Goal: Find specific page/section: Find specific page/section

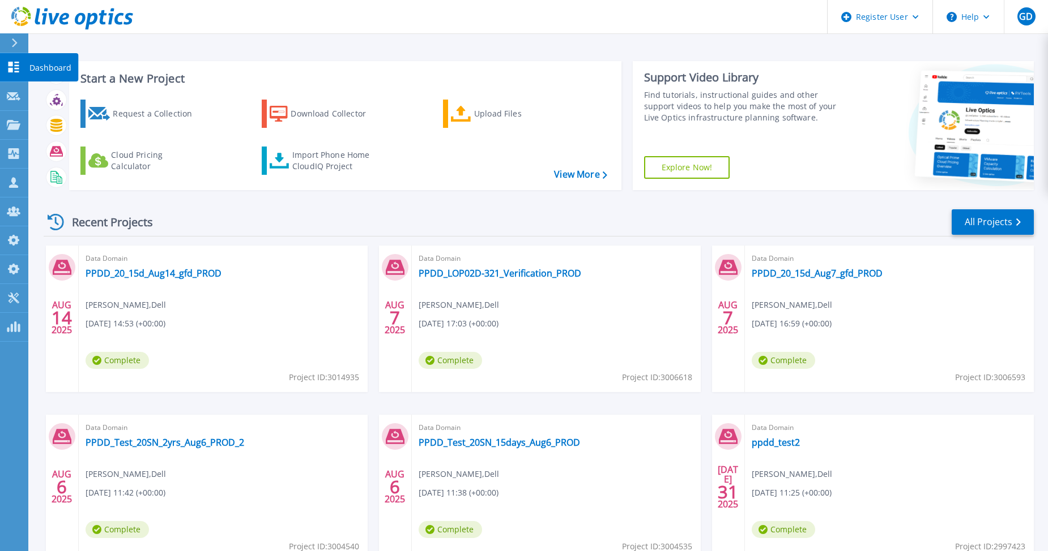
click at [19, 66] on icon at bounding box center [13, 67] width 11 height 11
click at [987, 220] on link "All Projects" at bounding box center [992, 222] width 82 height 25
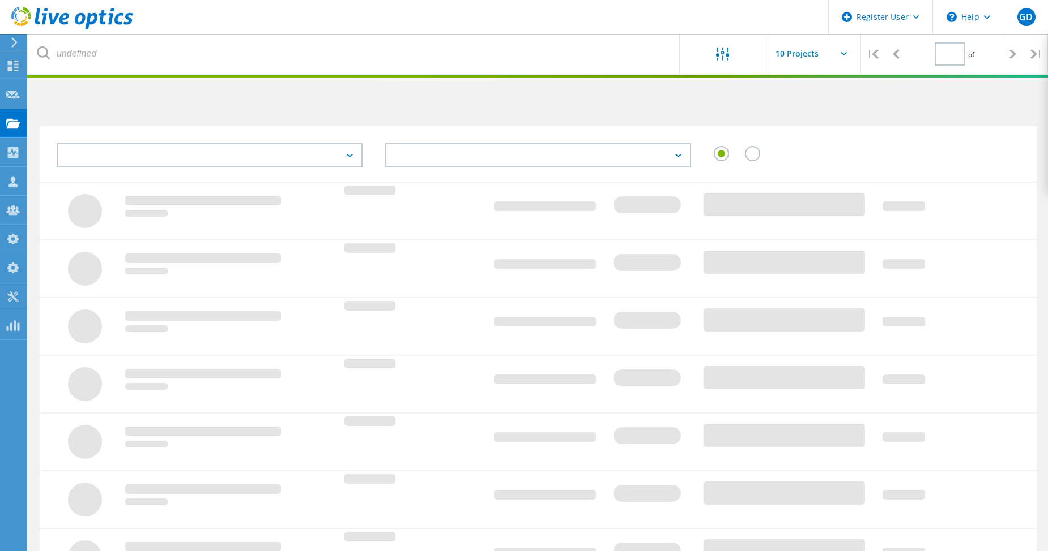
type input "1"
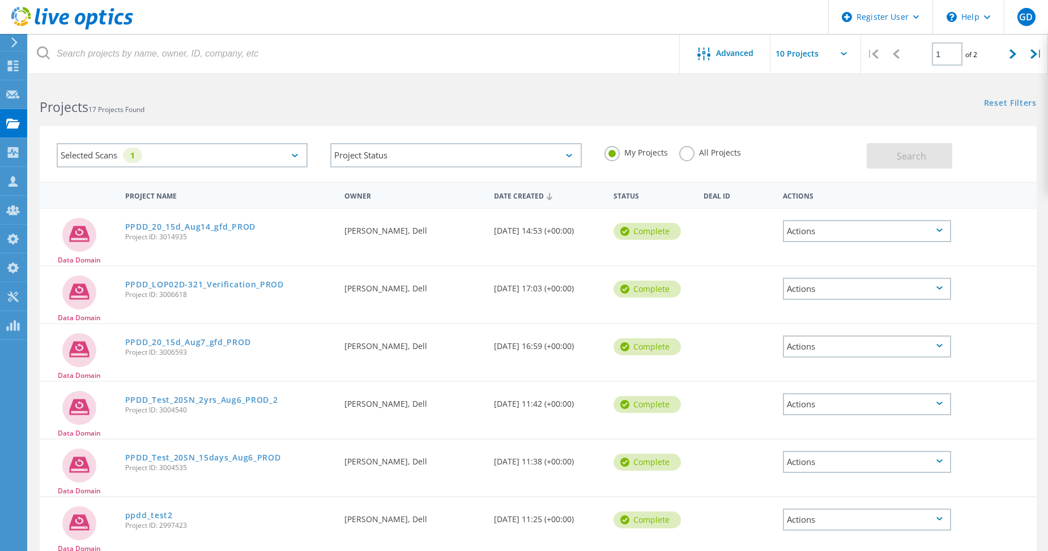
click at [689, 149] on label "All Projects" at bounding box center [710, 151] width 62 height 11
click at [0, 0] on input "All Projects" at bounding box center [0, 0] width 0 height 0
click at [909, 158] on span "Search" at bounding box center [910, 156] width 29 height 12
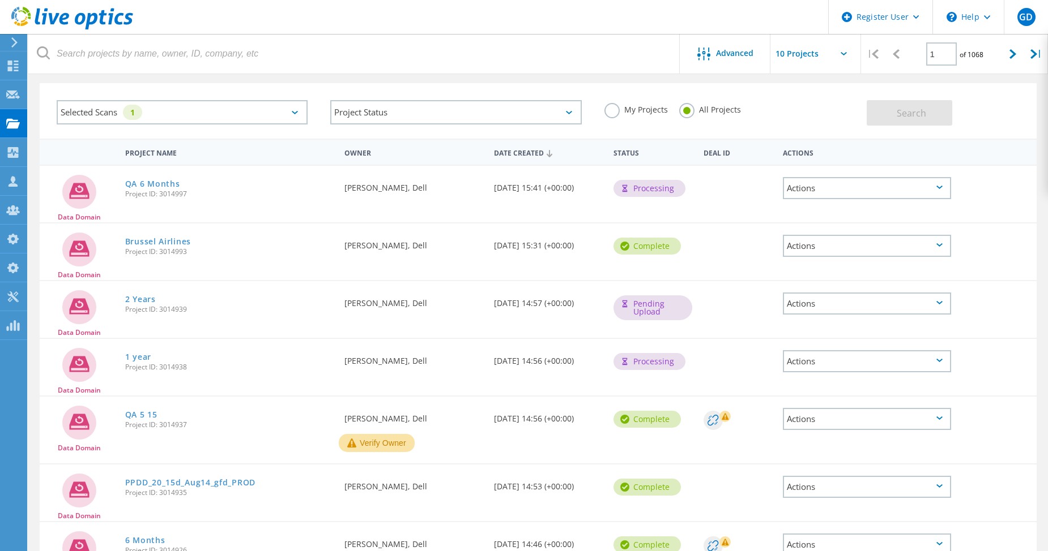
scroll to position [57, 0]
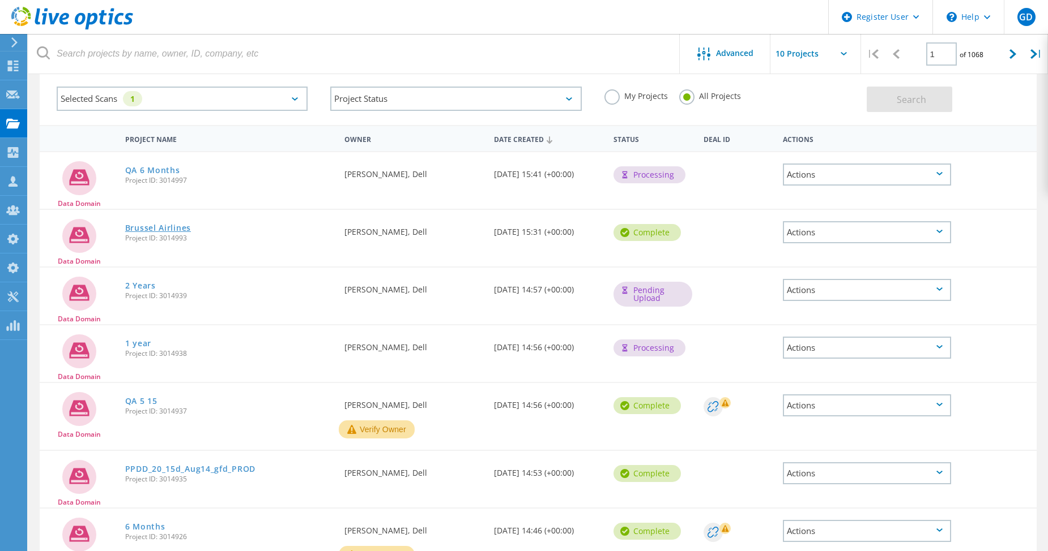
click at [172, 226] on link "Brussel Airlines" at bounding box center [158, 228] width 66 height 8
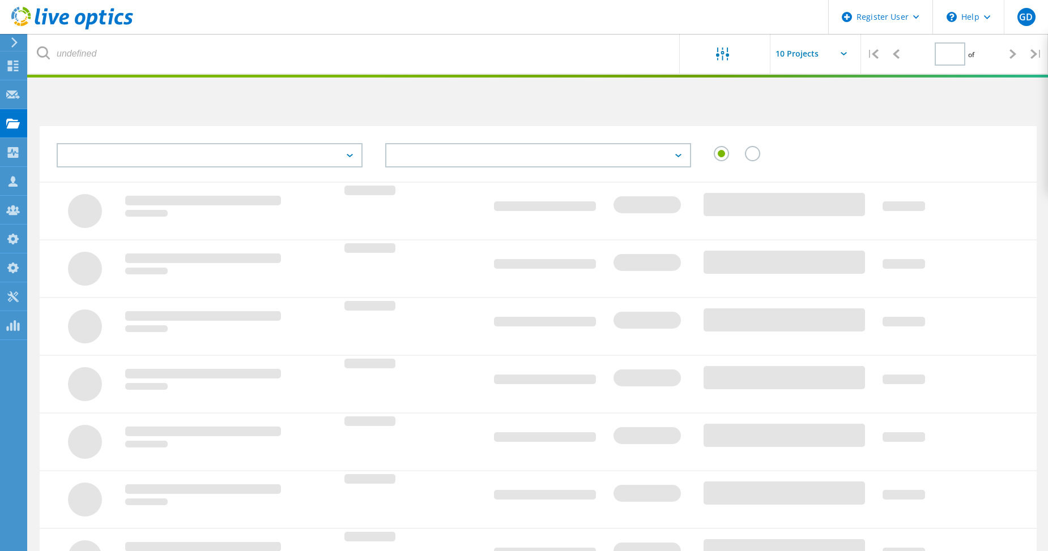
type input "1"
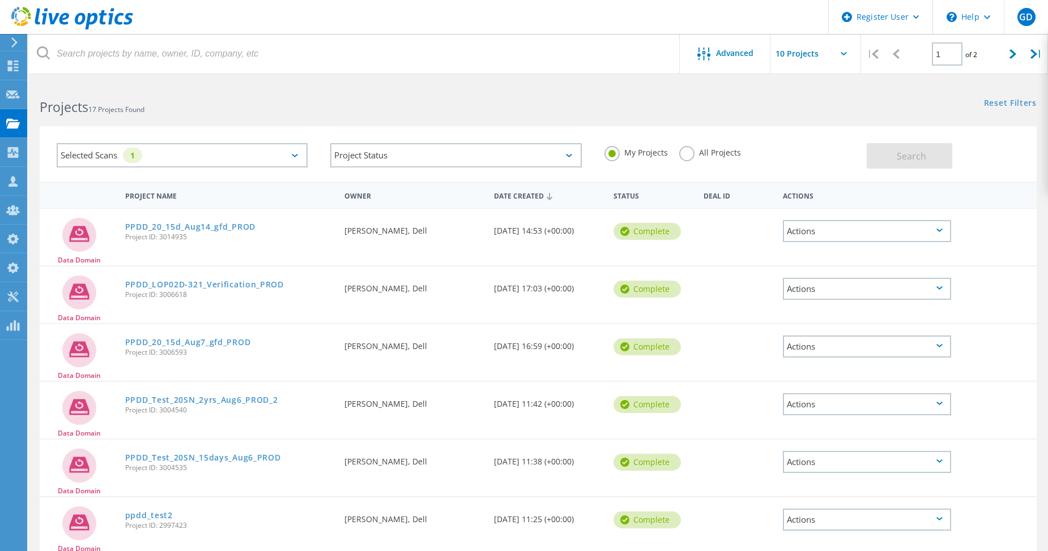
click at [275, 245] on div "PPDD_20_15d_Aug14_gfd_PROD Project ID: 3014935" at bounding box center [228, 230] width 219 height 43
click at [689, 153] on label "All Projects" at bounding box center [710, 151] width 62 height 11
click at [0, 0] on input "All Projects" at bounding box center [0, 0] width 0 height 0
click at [925, 155] on span "Search" at bounding box center [910, 156] width 29 height 12
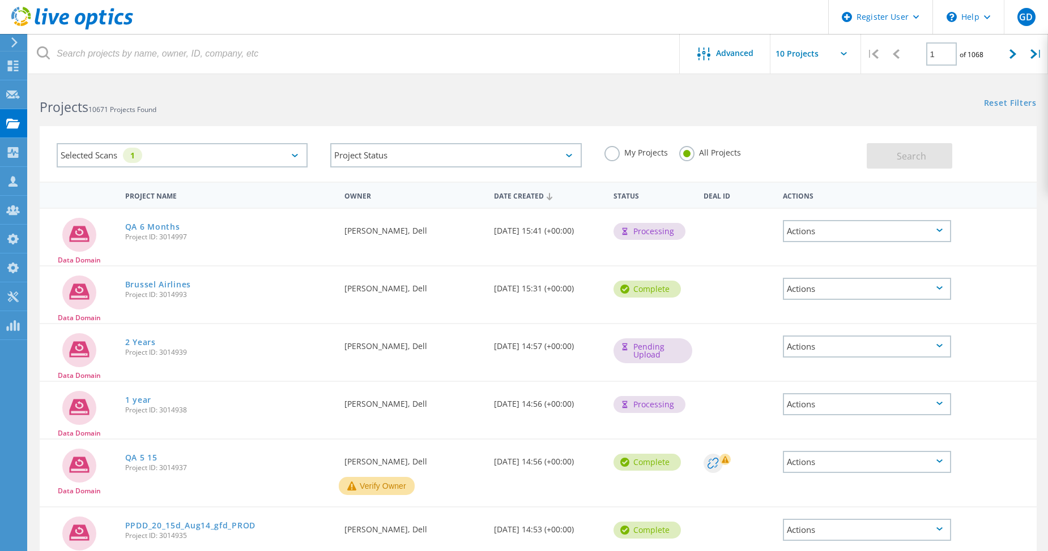
click at [256, 299] on div "Brussel Airlines Project ID: 3014993" at bounding box center [228, 288] width 219 height 43
click at [191, 371] on div "Data Domain 2 Years Project ID: 3014939 Requested By Anthony Nyhan, Dell Date C…" at bounding box center [538, 352] width 997 height 57
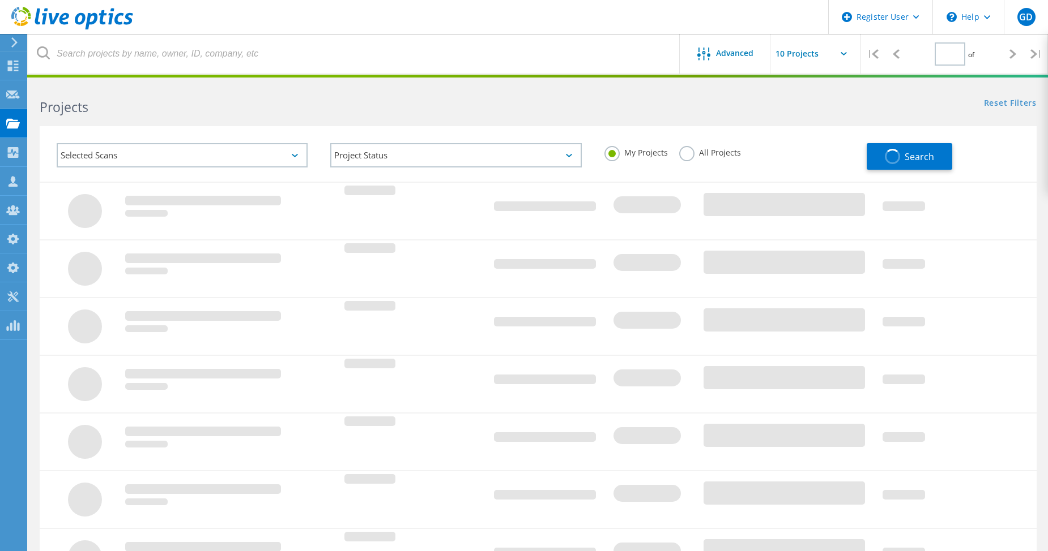
type input "1"
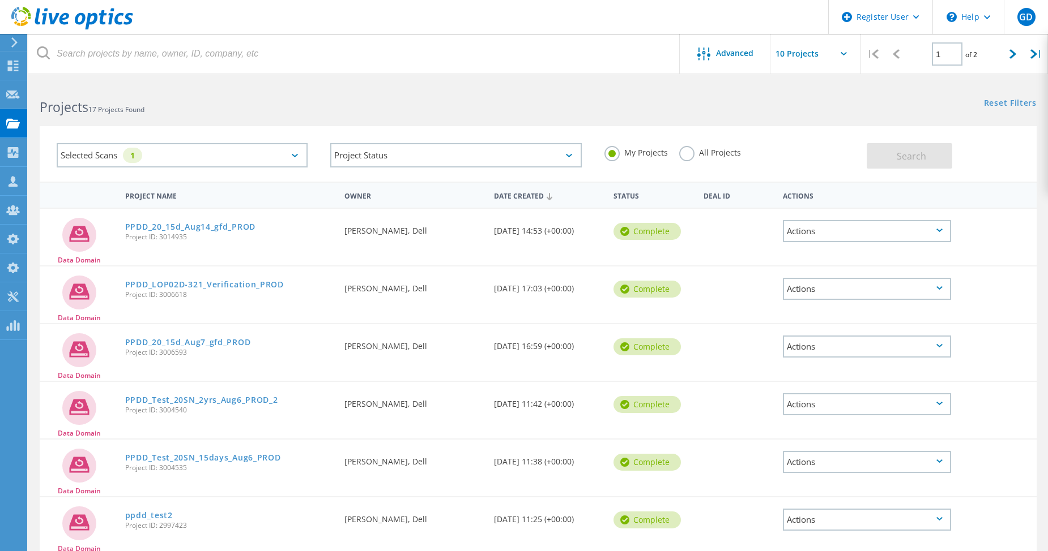
click at [687, 153] on label "All Projects" at bounding box center [710, 151] width 62 height 11
click at [0, 0] on input "All Projects" at bounding box center [0, 0] width 0 height 0
click at [916, 151] on span "Search" at bounding box center [910, 156] width 29 height 12
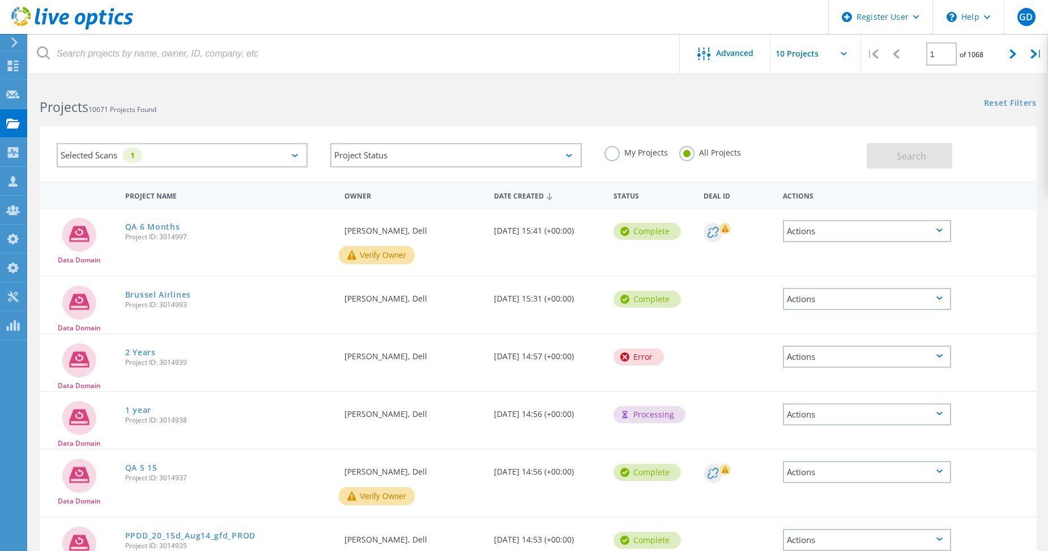
click at [334, 378] on div "2 Years Project ID: 3014939" at bounding box center [228, 356] width 219 height 43
click at [143, 352] on link "2 Years" at bounding box center [140, 353] width 31 height 8
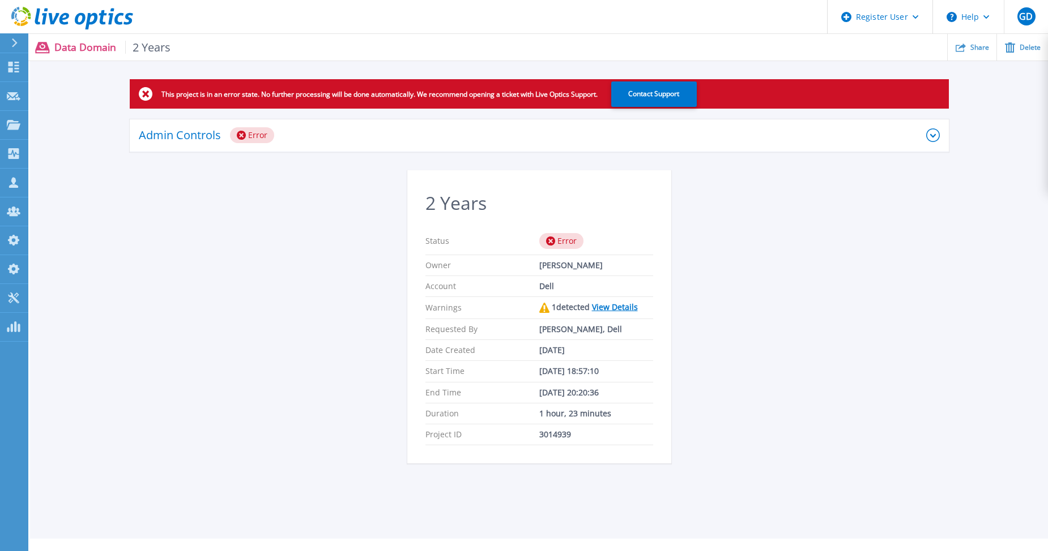
click at [931, 135] on icon at bounding box center [932, 135] width 6 height 3
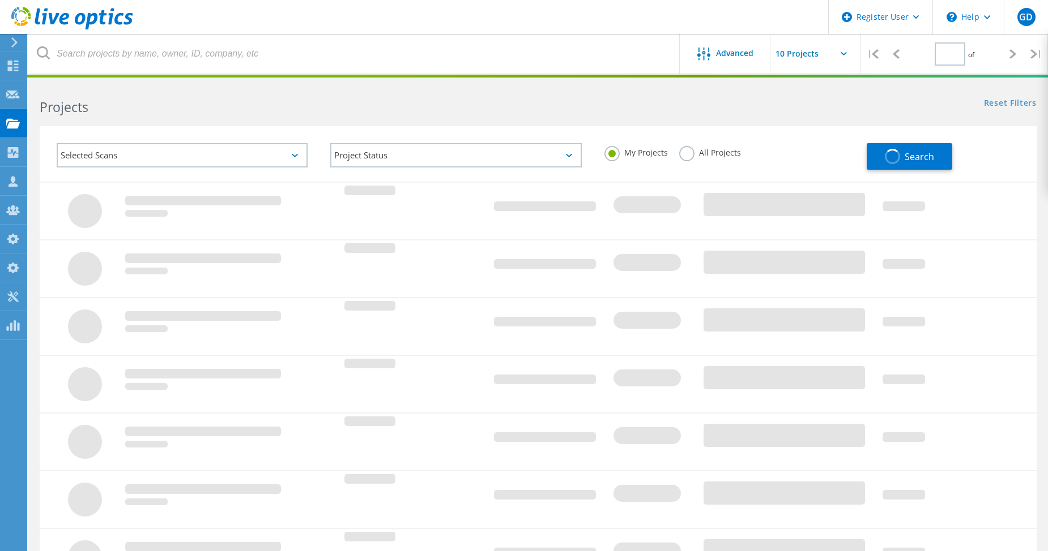
type input "1"
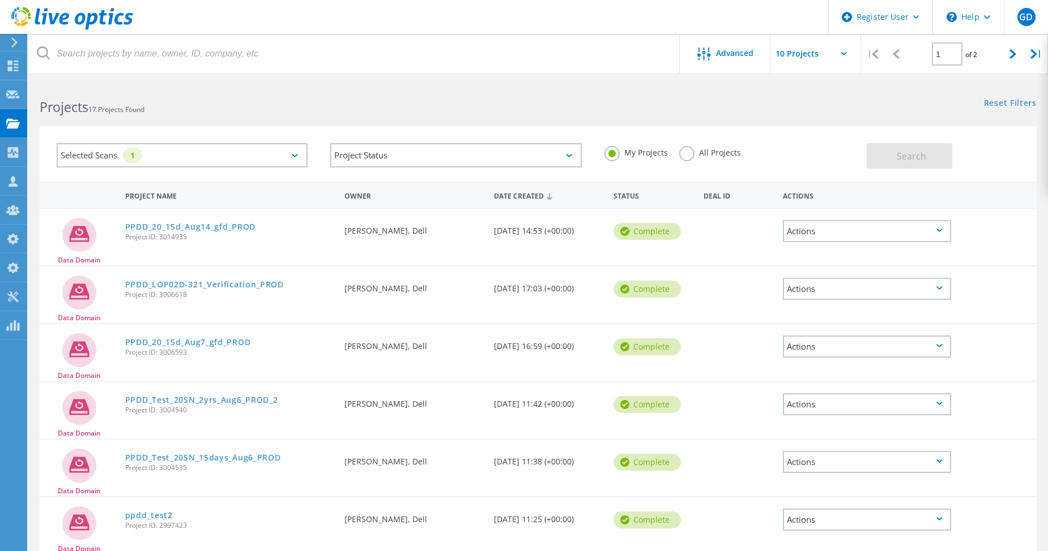
drag, startPoint x: 682, startPoint y: 148, endPoint x: 716, endPoint y: 152, distance: 34.8
click at [682, 148] on label "All Projects" at bounding box center [710, 151] width 62 height 11
click at [0, 0] on input "All Projects" at bounding box center [0, 0] width 0 height 0
click at [914, 156] on span "Search" at bounding box center [910, 156] width 29 height 12
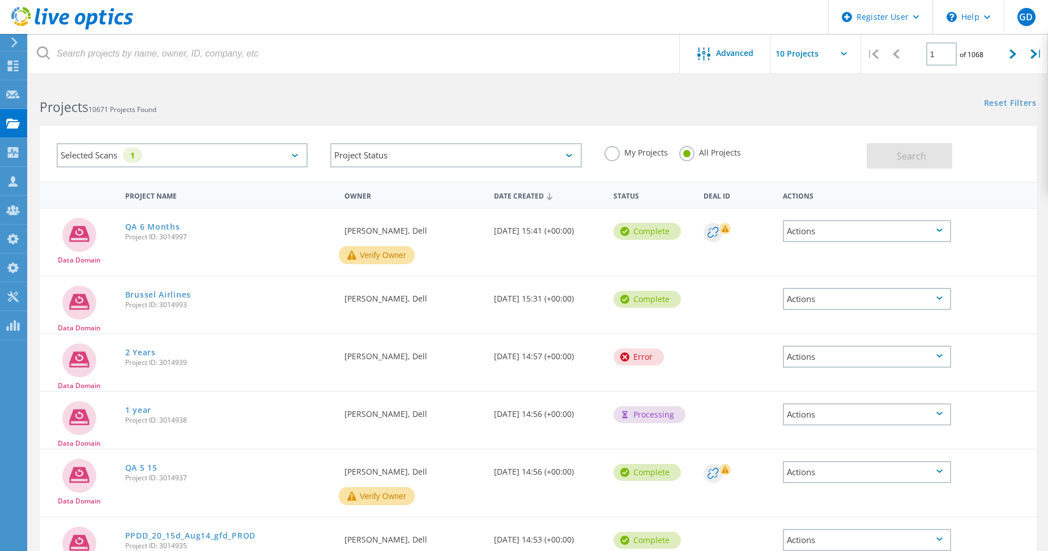
click at [531, 266] on div "Data Domain QA 6 Months Project ID: 3014997 Requested By Kieran Whooley, Dell V…" at bounding box center [538, 242] width 997 height 67
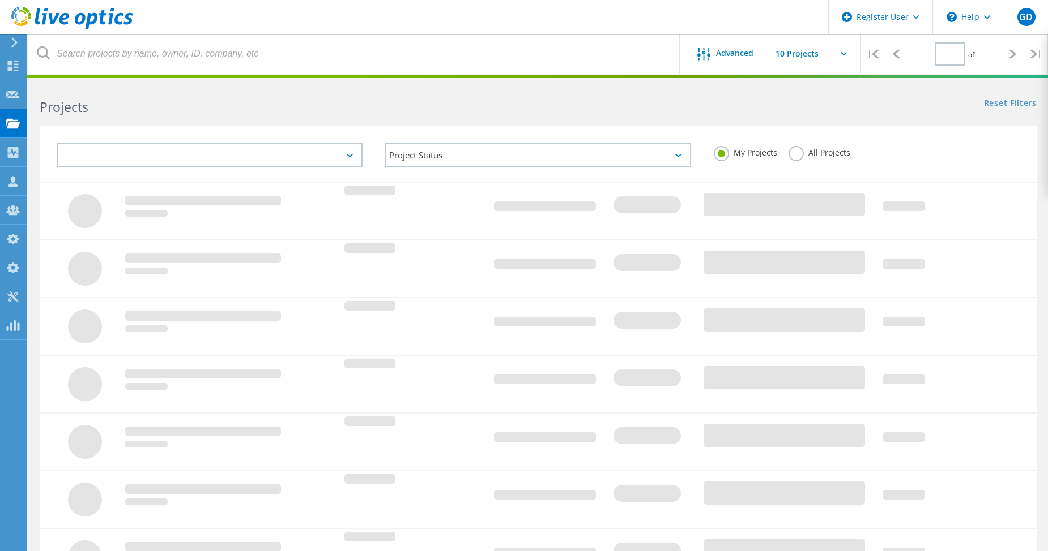
type input "1"
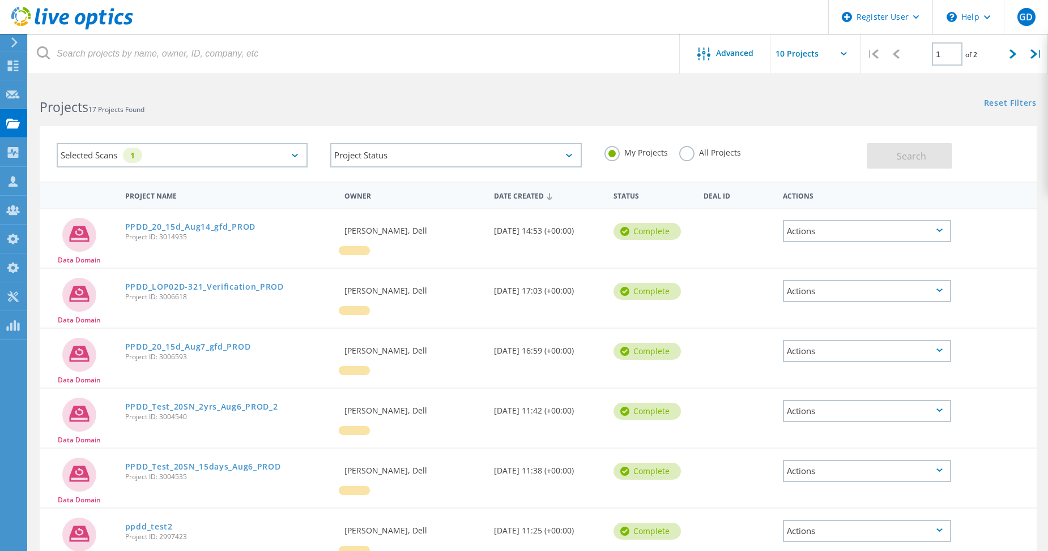
click at [683, 155] on label "All Projects" at bounding box center [710, 151] width 62 height 11
click at [0, 0] on input "All Projects" at bounding box center [0, 0] width 0 height 0
click at [908, 153] on span "Search" at bounding box center [910, 156] width 29 height 12
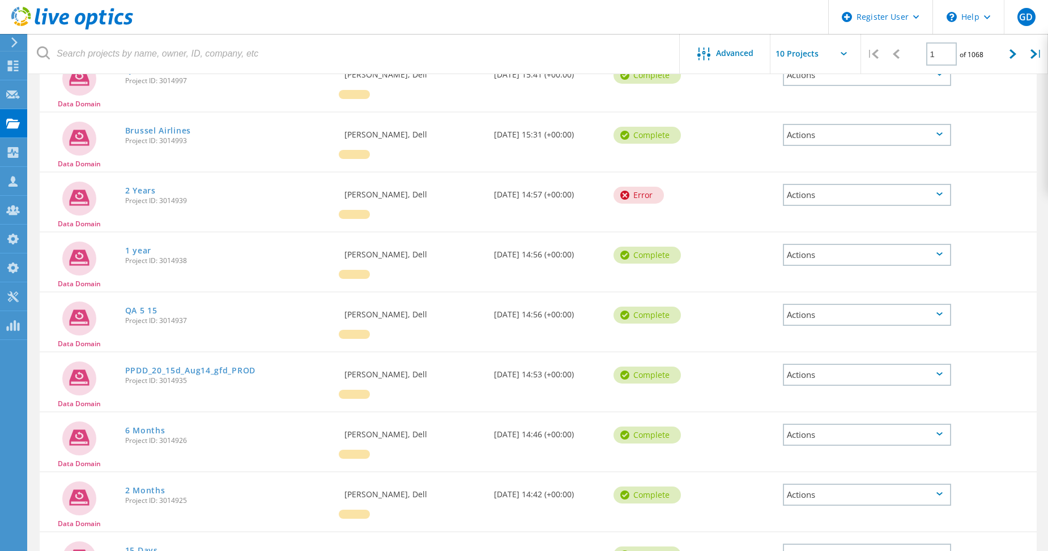
scroll to position [75, 0]
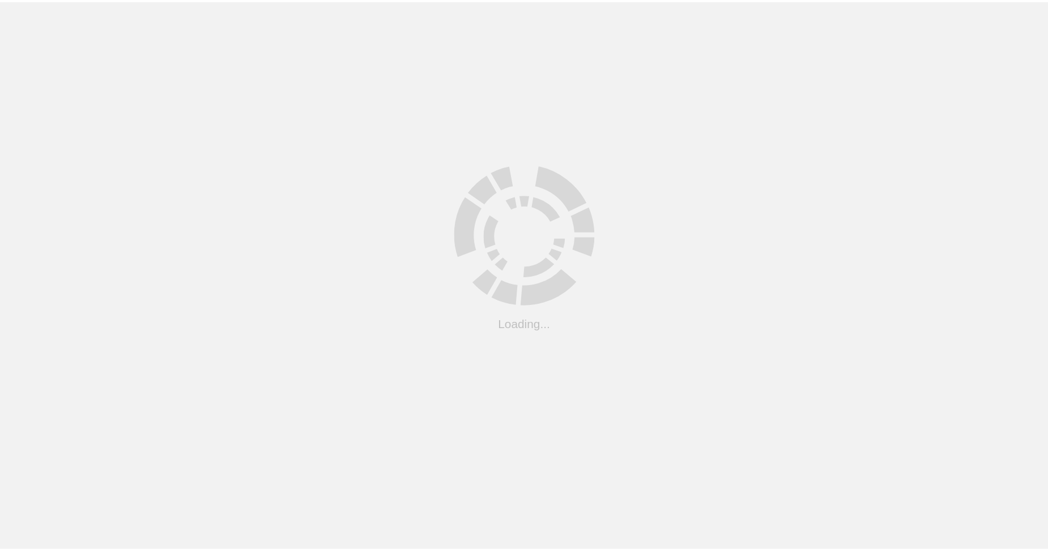
scroll to position [75, 0]
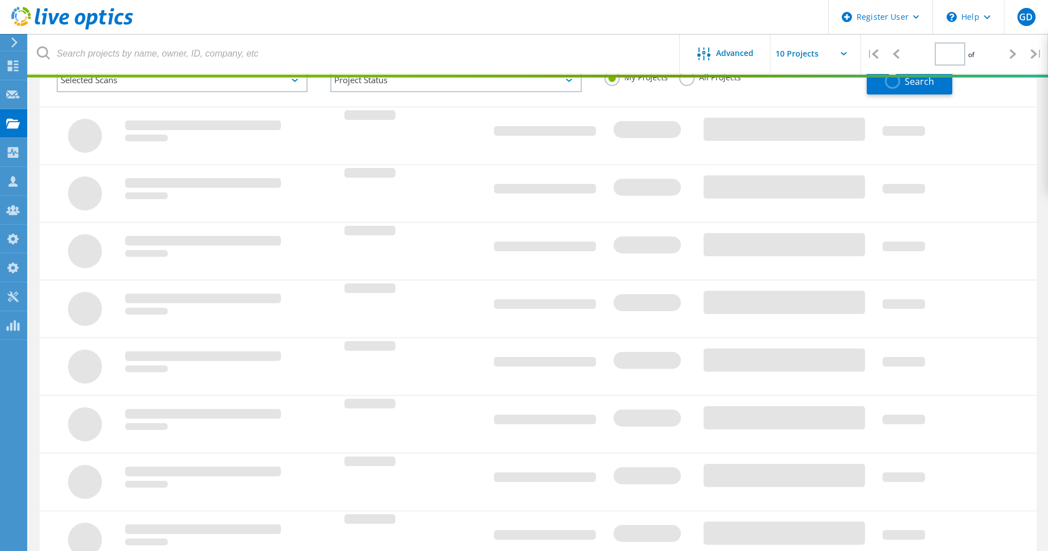
type input "1"
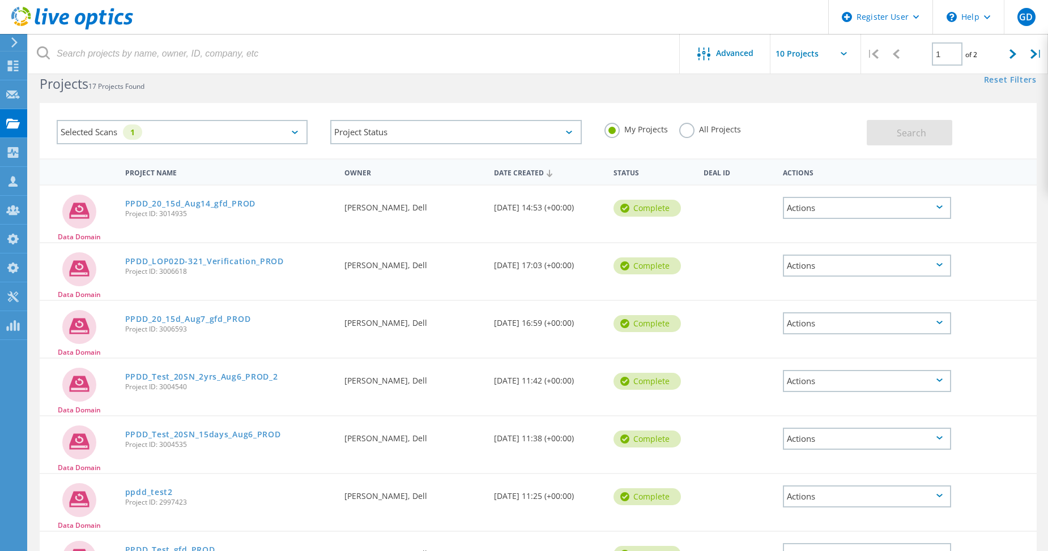
scroll to position [0, 0]
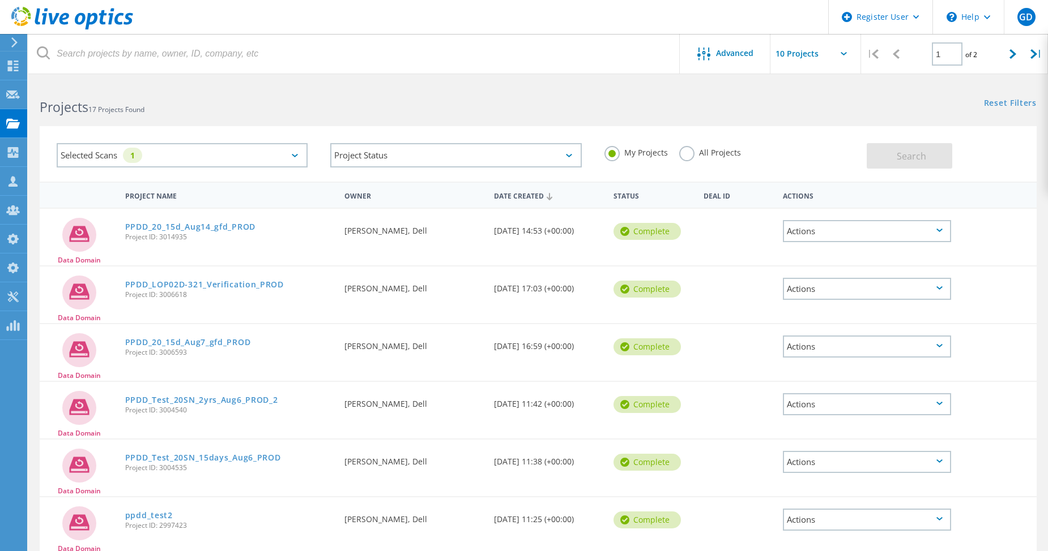
drag, startPoint x: 689, startPoint y: 152, endPoint x: 752, endPoint y: 152, distance: 63.4
click at [689, 152] on label "All Projects" at bounding box center [710, 151] width 62 height 11
click at [0, 0] on input "All Projects" at bounding box center [0, 0] width 0 height 0
click at [922, 152] on span "Search" at bounding box center [910, 156] width 29 height 12
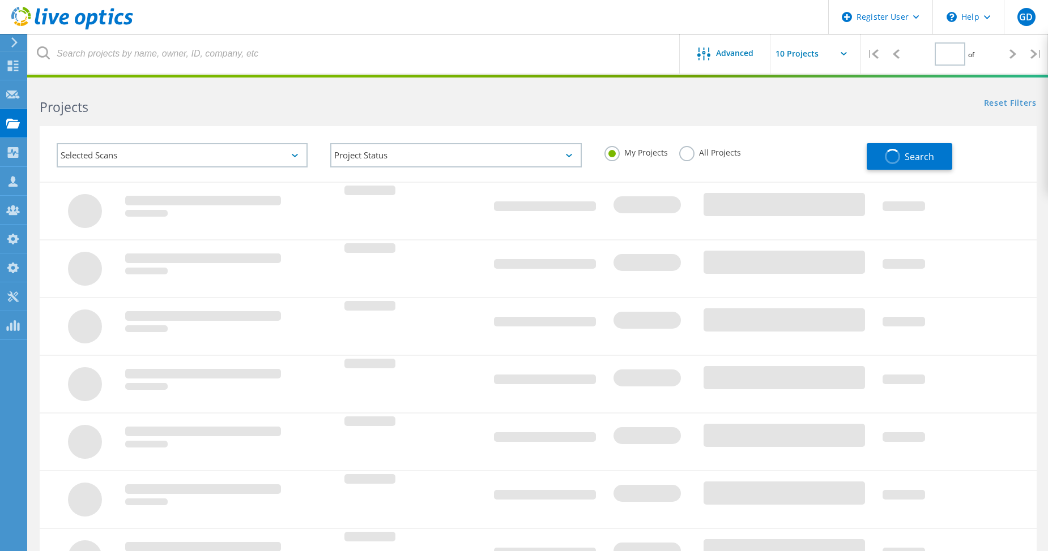
type input "1"
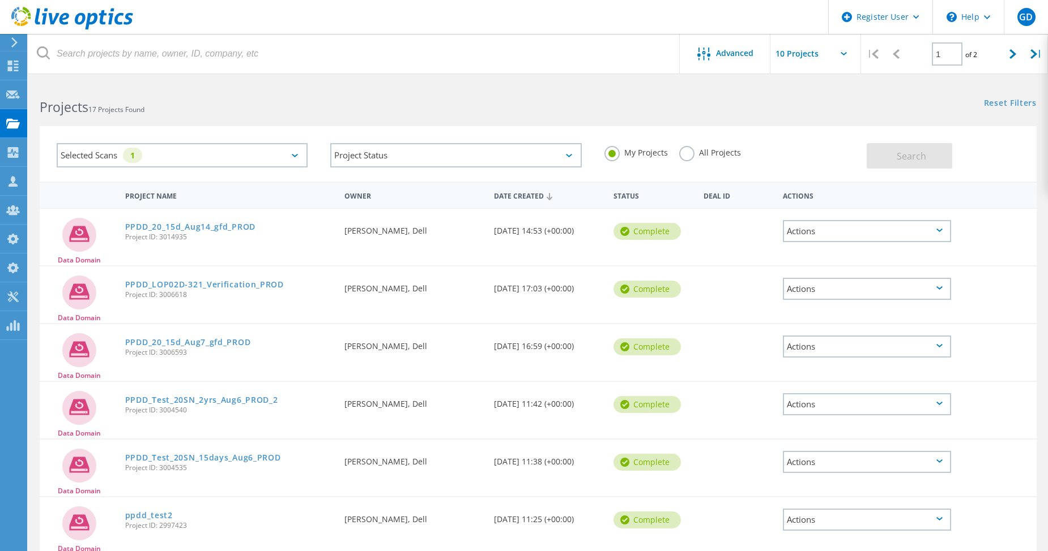
click at [686, 153] on label "All Projects" at bounding box center [710, 151] width 62 height 11
click at [0, 0] on input "All Projects" at bounding box center [0, 0] width 0 height 0
click at [886, 153] on button "Search" at bounding box center [908, 155] width 85 height 25
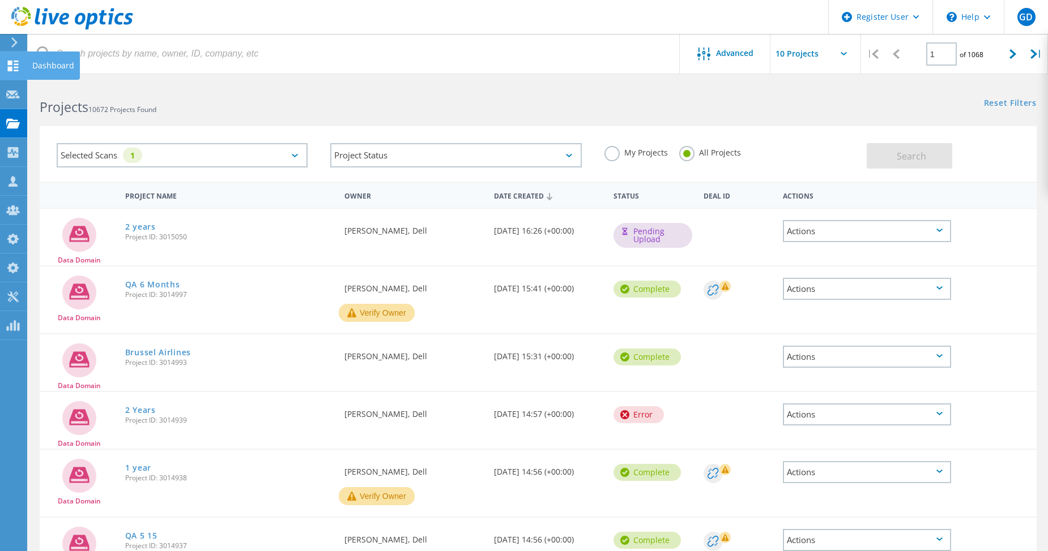
click at [14, 62] on use at bounding box center [13, 66] width 11 height 11
